Goal: Transaction & Acquisition: Purchase product/service

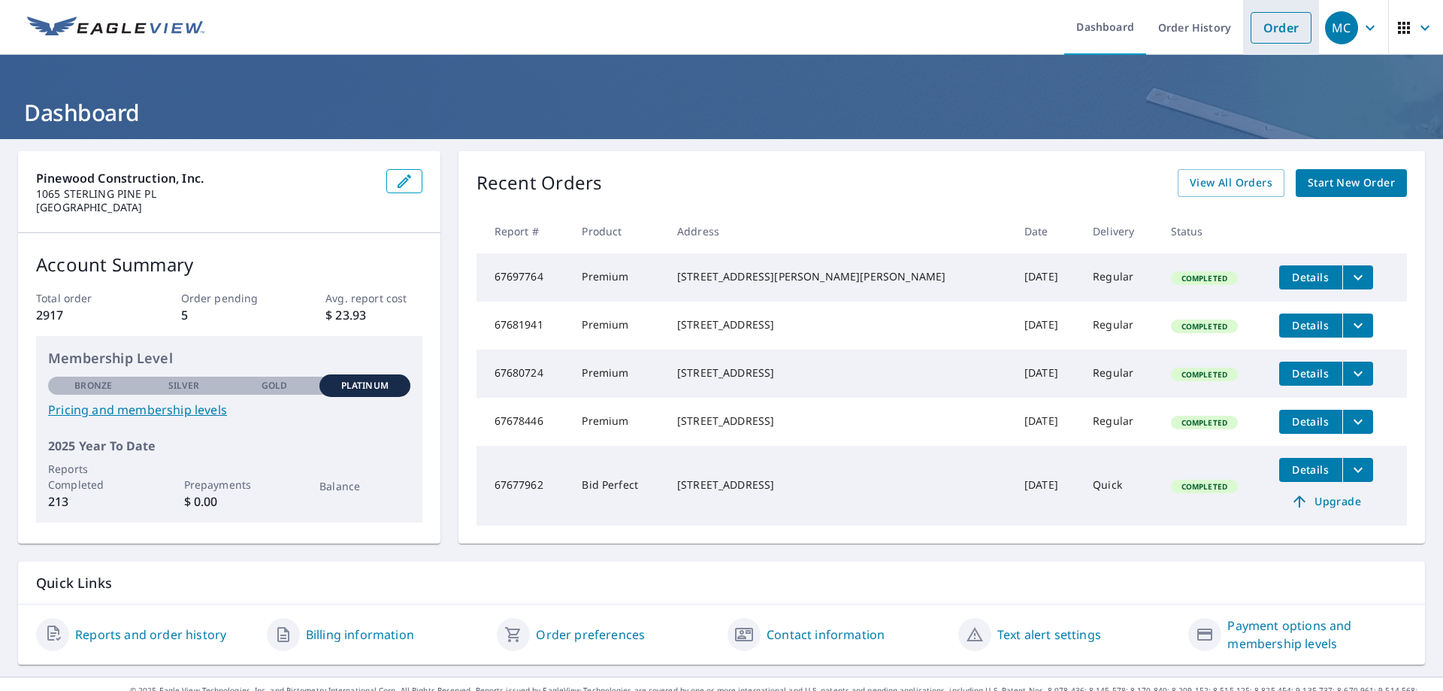
click at [1264, 29] on link "Order" at bounding box center [1280, 28] width 61 height 32
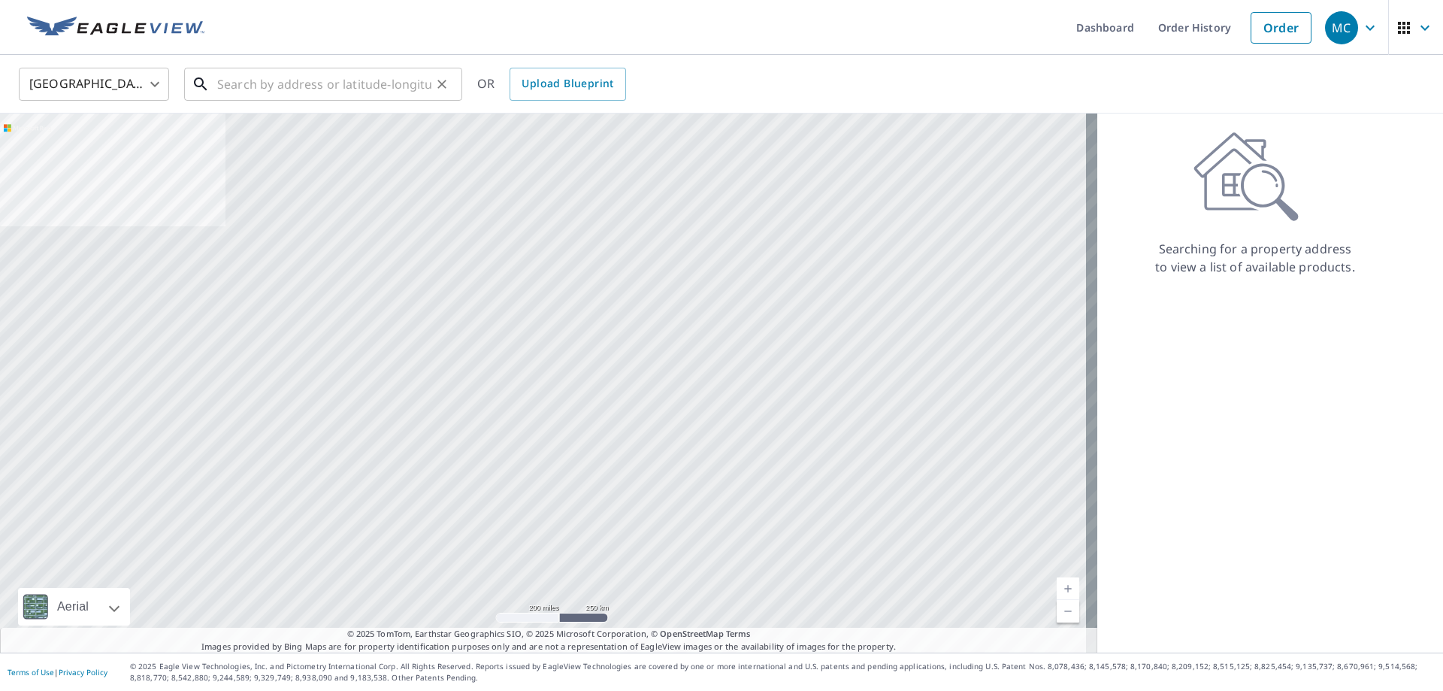
click at [258, 95] on input "text" at bounding box center [324, 84] width 214 height 42
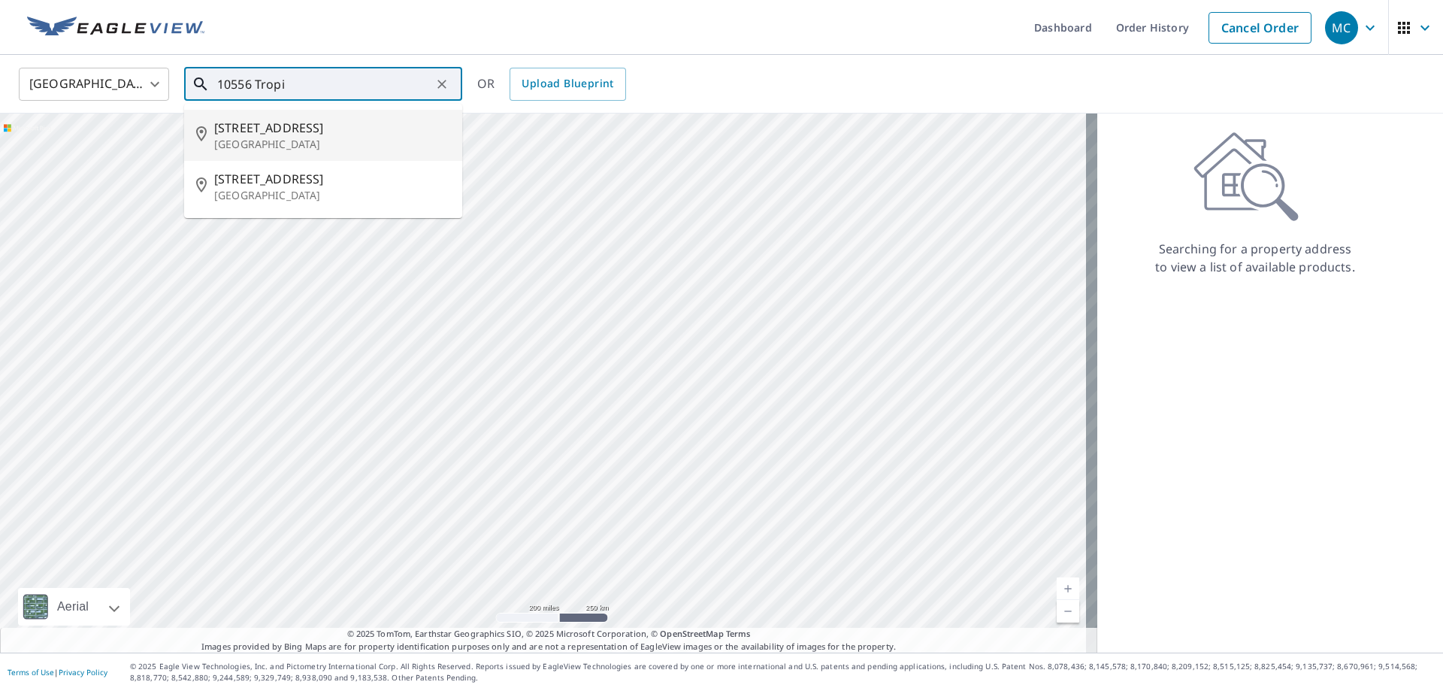
click at [270, 130] on span "10556 Tropical Breeze Ln" at bounding box center [332, 128] width 236 height 18
type input "10556 Tropical Breeze Ln Boynton Beach, FL 33437"
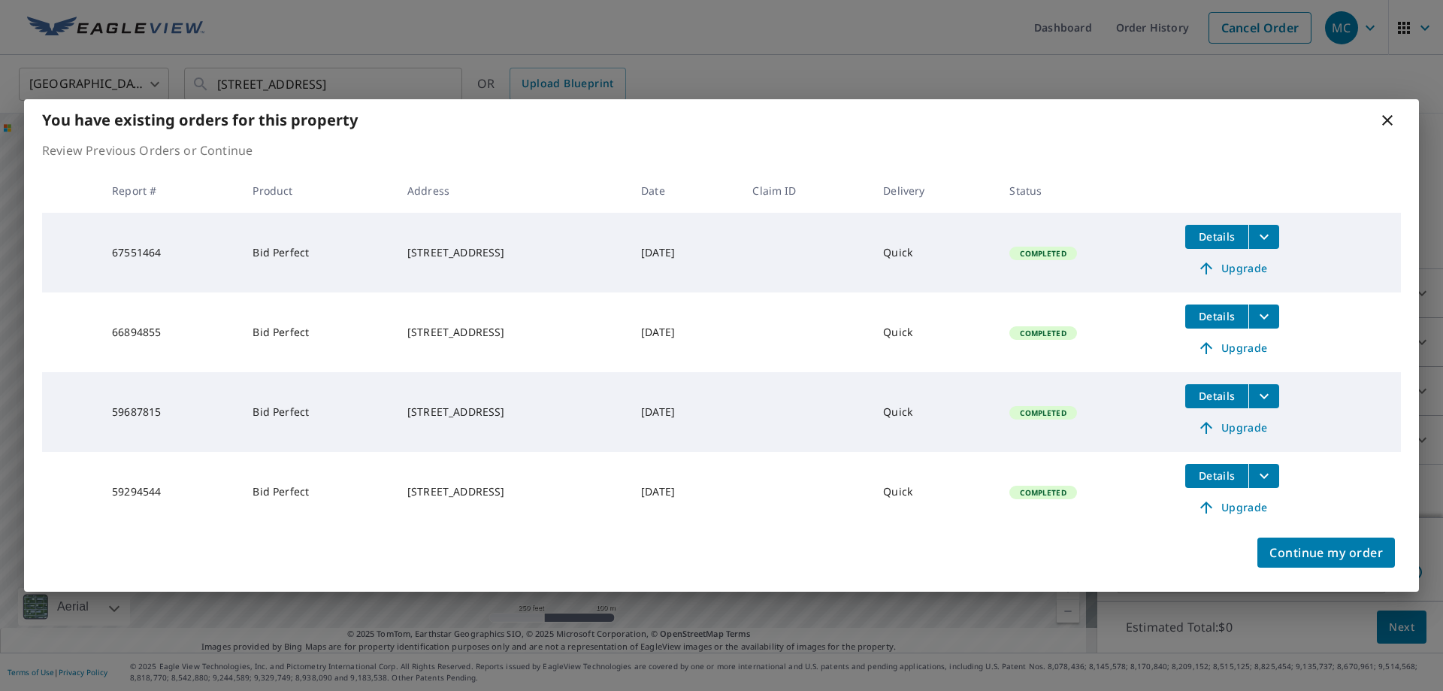
click at [1273, 240] on icon "filesDropdownBtn-67551464" at bounding box center [1264, 237] width 18 height 18
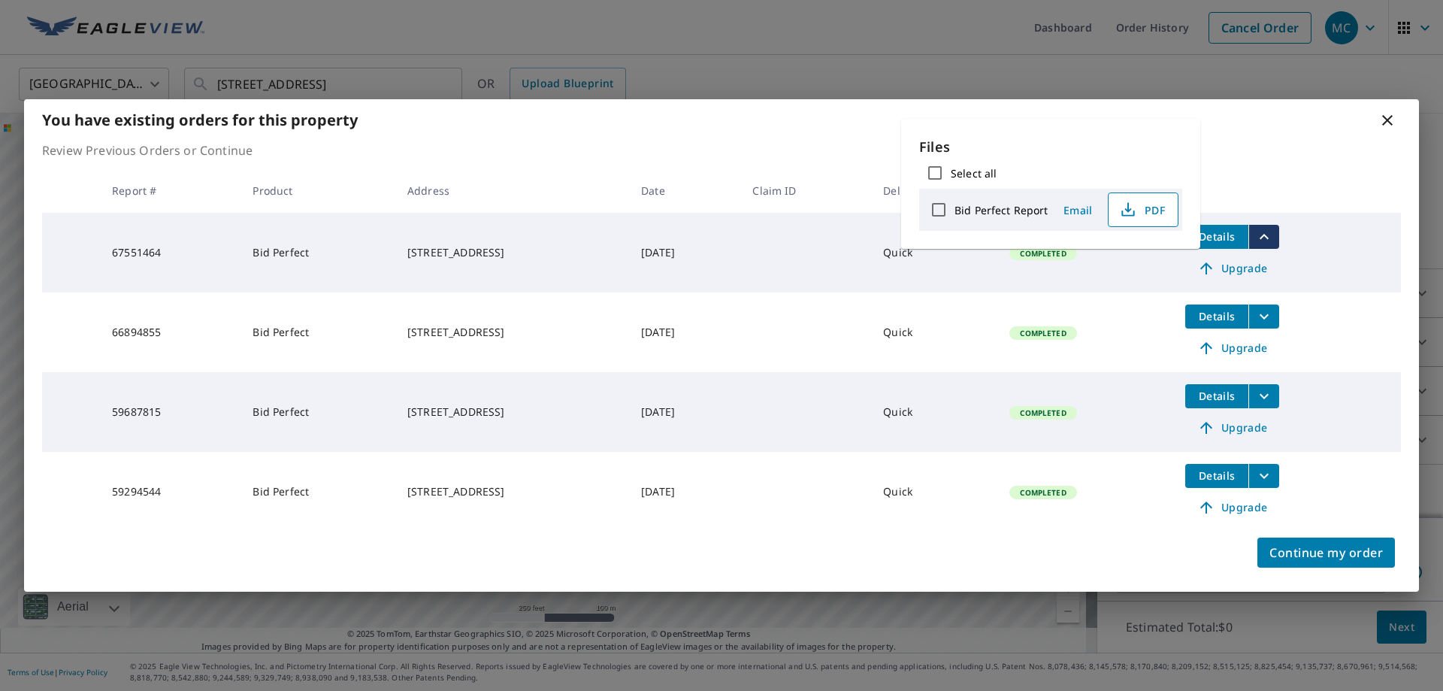
click at [1134, 212] on icon "button" at bounding box center [1128, 210] width 18 height 18
click at [1306, 552] on span "Continue my order" at bounding box center [1325, 552] width 113 height 21
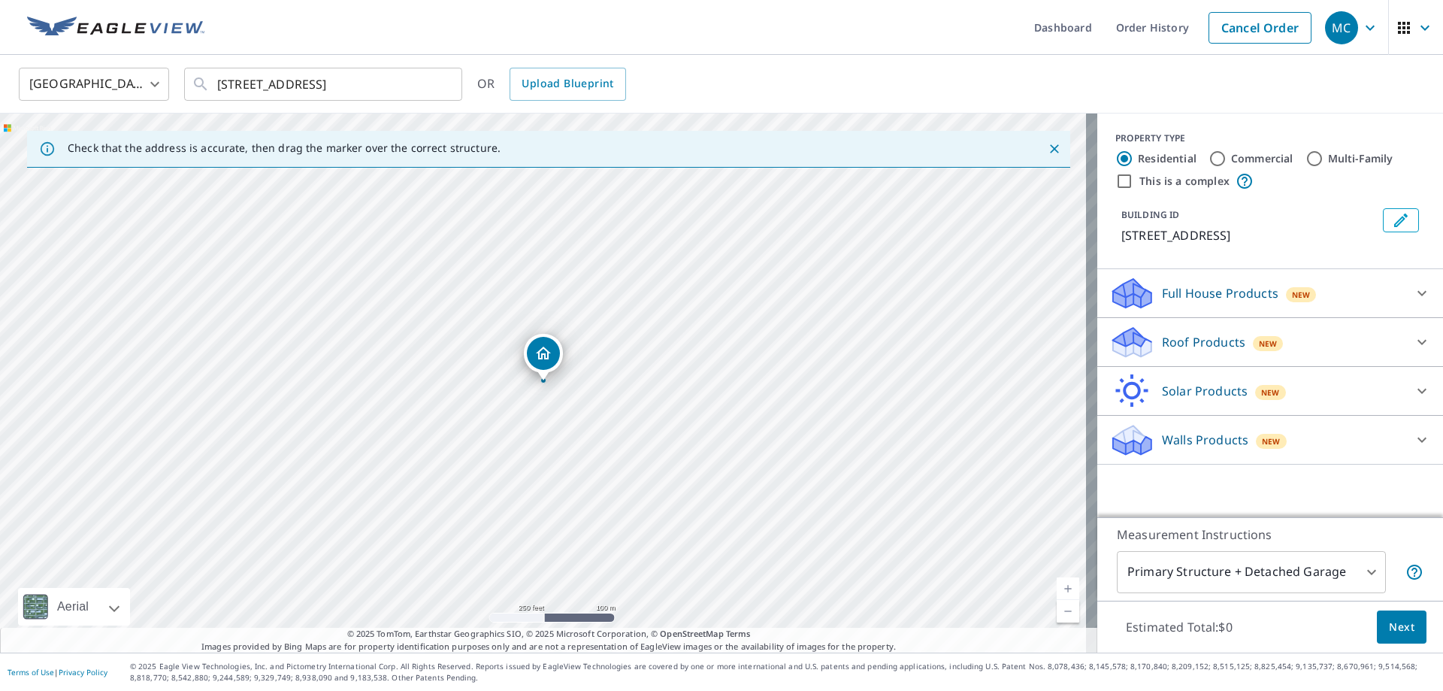
drag, startPoint x: 1414, startPoint y: 355, endPoint x: 1407, endPoint y: 350, distance: 9.2
click at [1413, 351] on icon at bounding box center [1422, 342] width 18 height 18
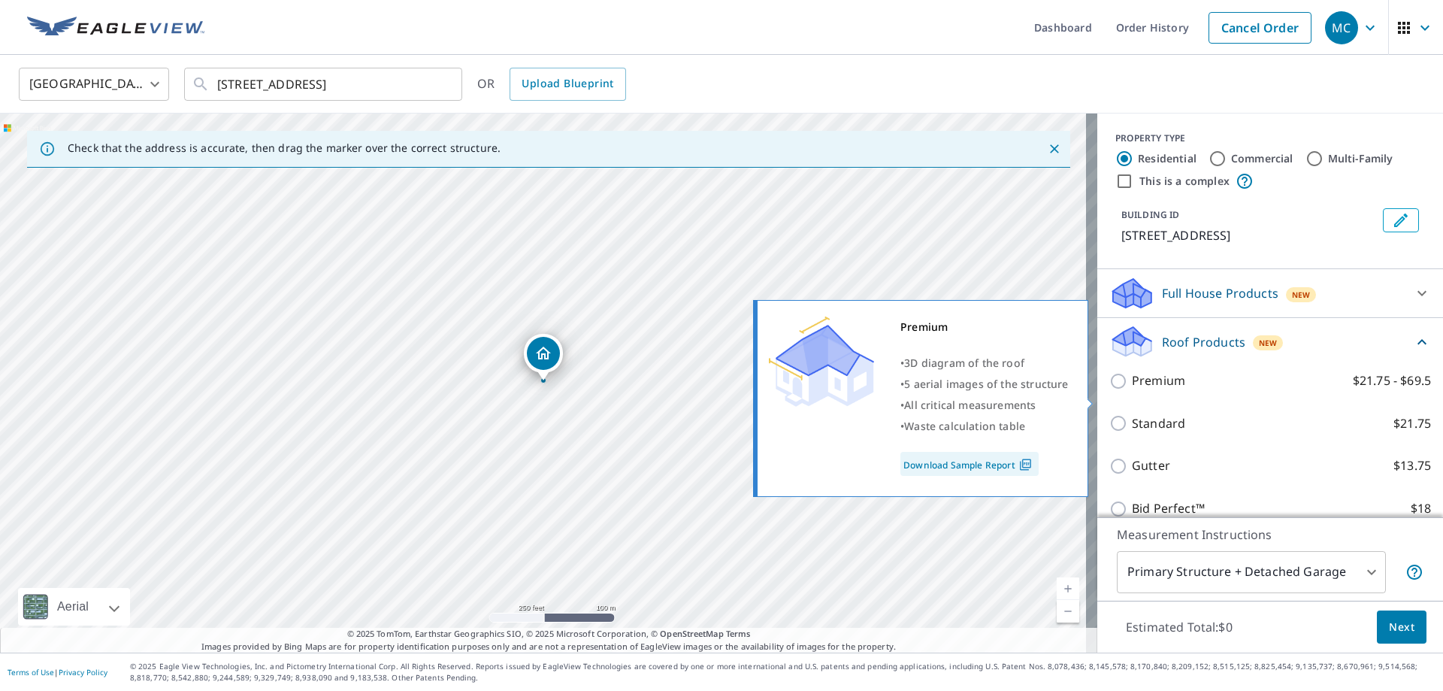
click at [1109, 390] on input "Premium $21.75 - $69.5" at bounding box center [1120, 381] width 23 height 18
checkbox input "true"
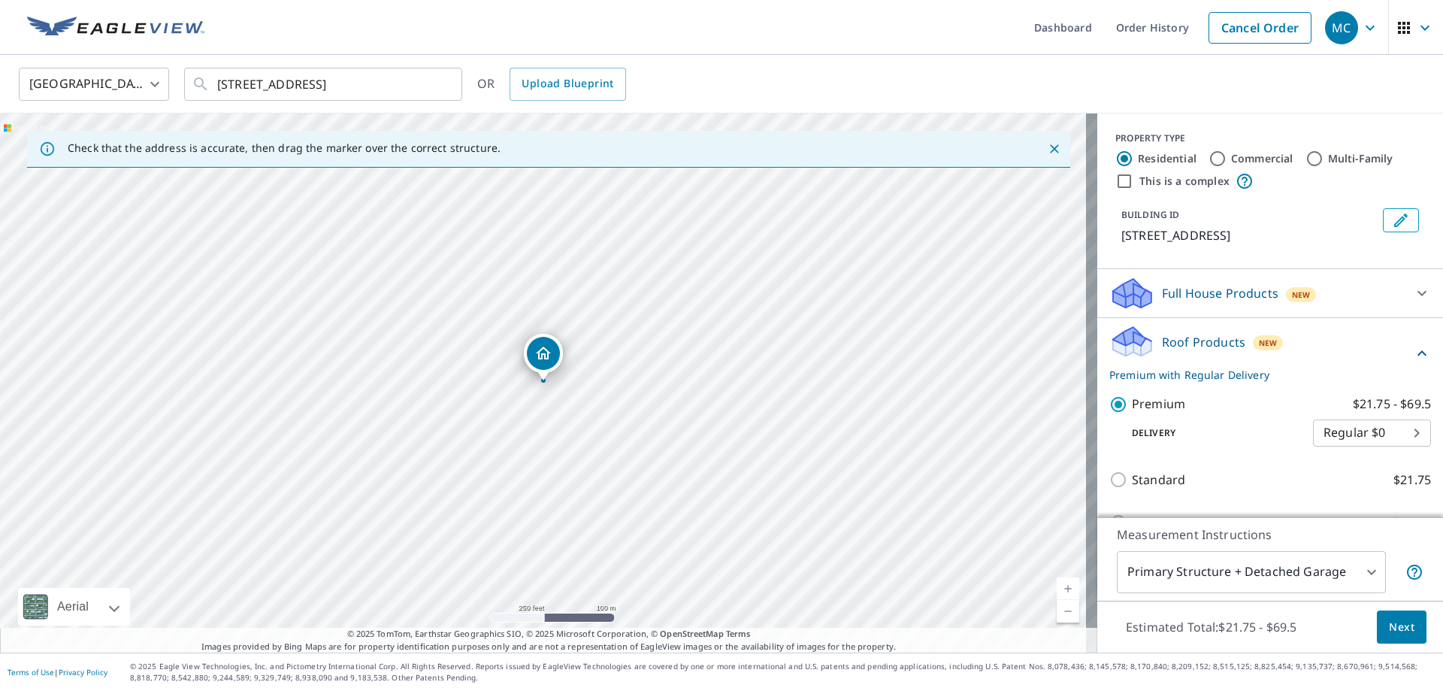
click at [1397, 626] on span "Next" at bounding box center [1402, 627] width 26 height 19
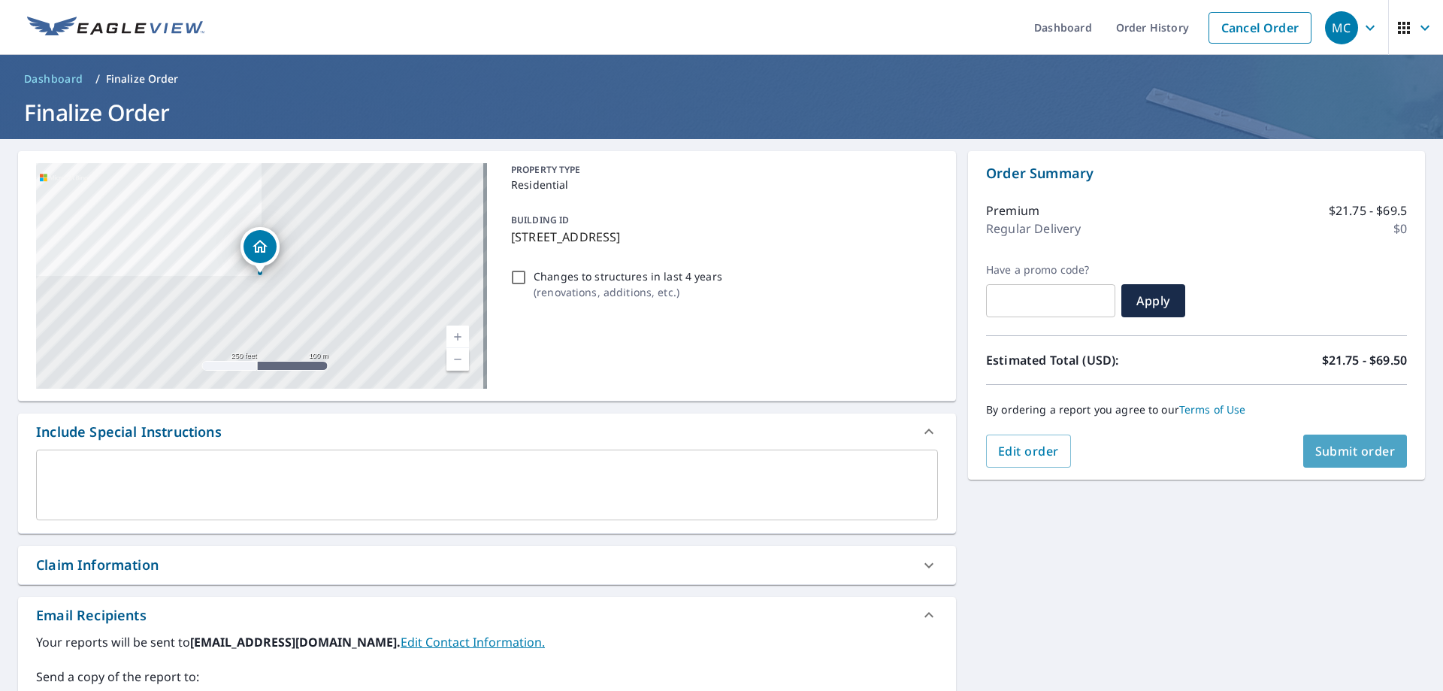
click at [1317, 454] on span "Submit order" at bounding box center [1355, 451] width 80 height 17
checkbox input "true"
